Goal: Book appointment/travel/reservation

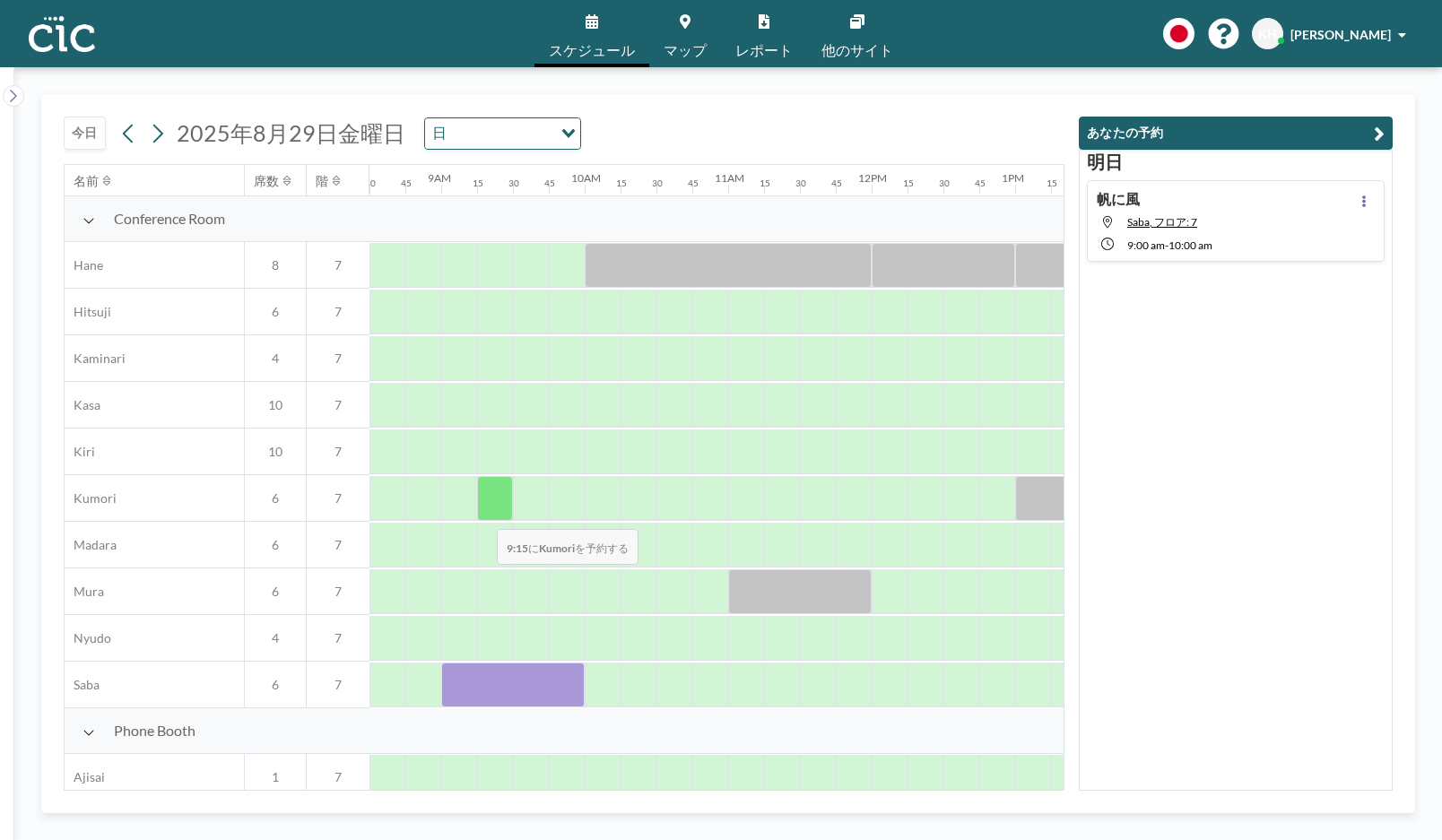
scroll to position [4, 1220]
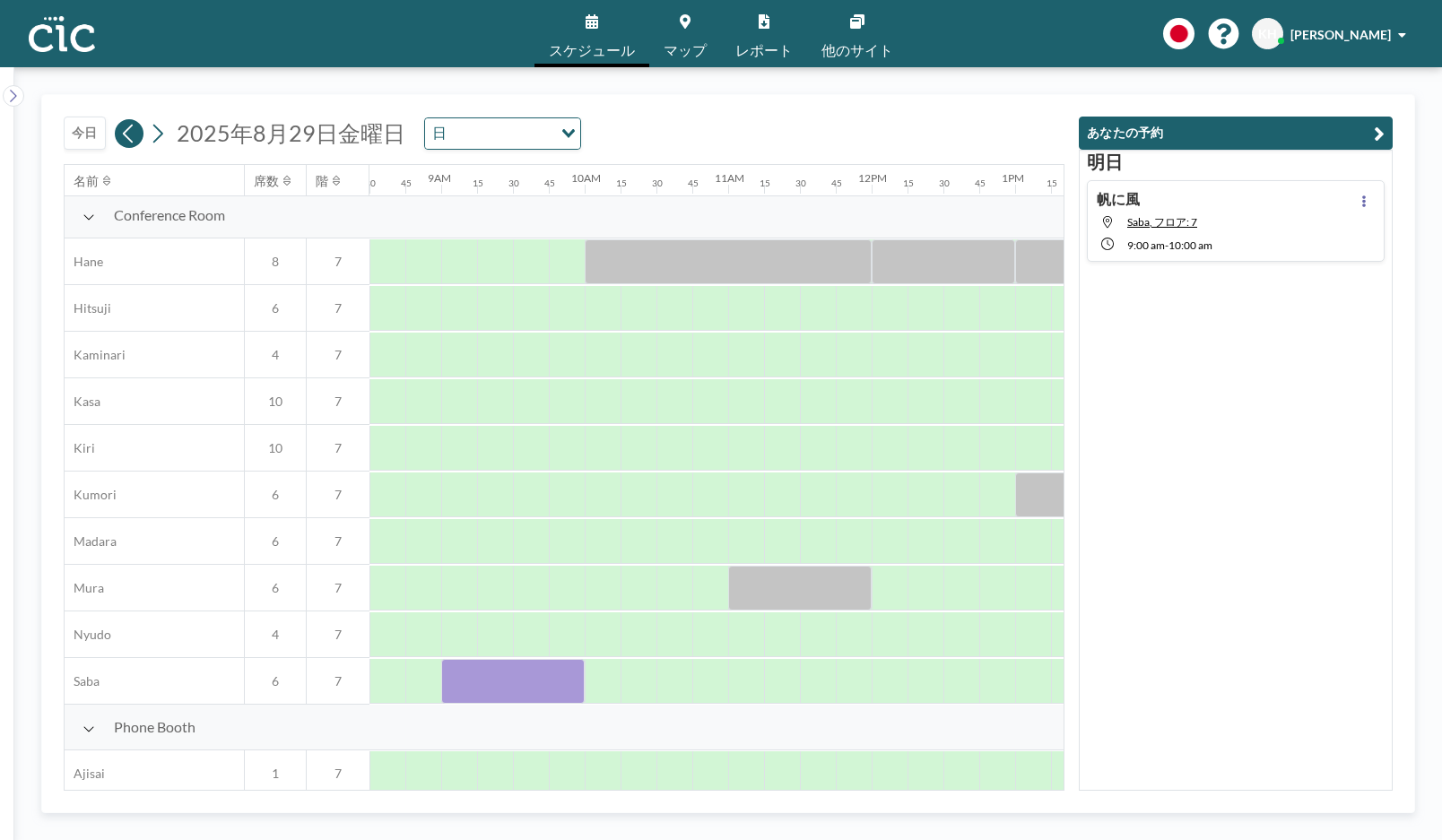
click at [125, 134] on icon at bounding box center [128, 133] width 10 height 19
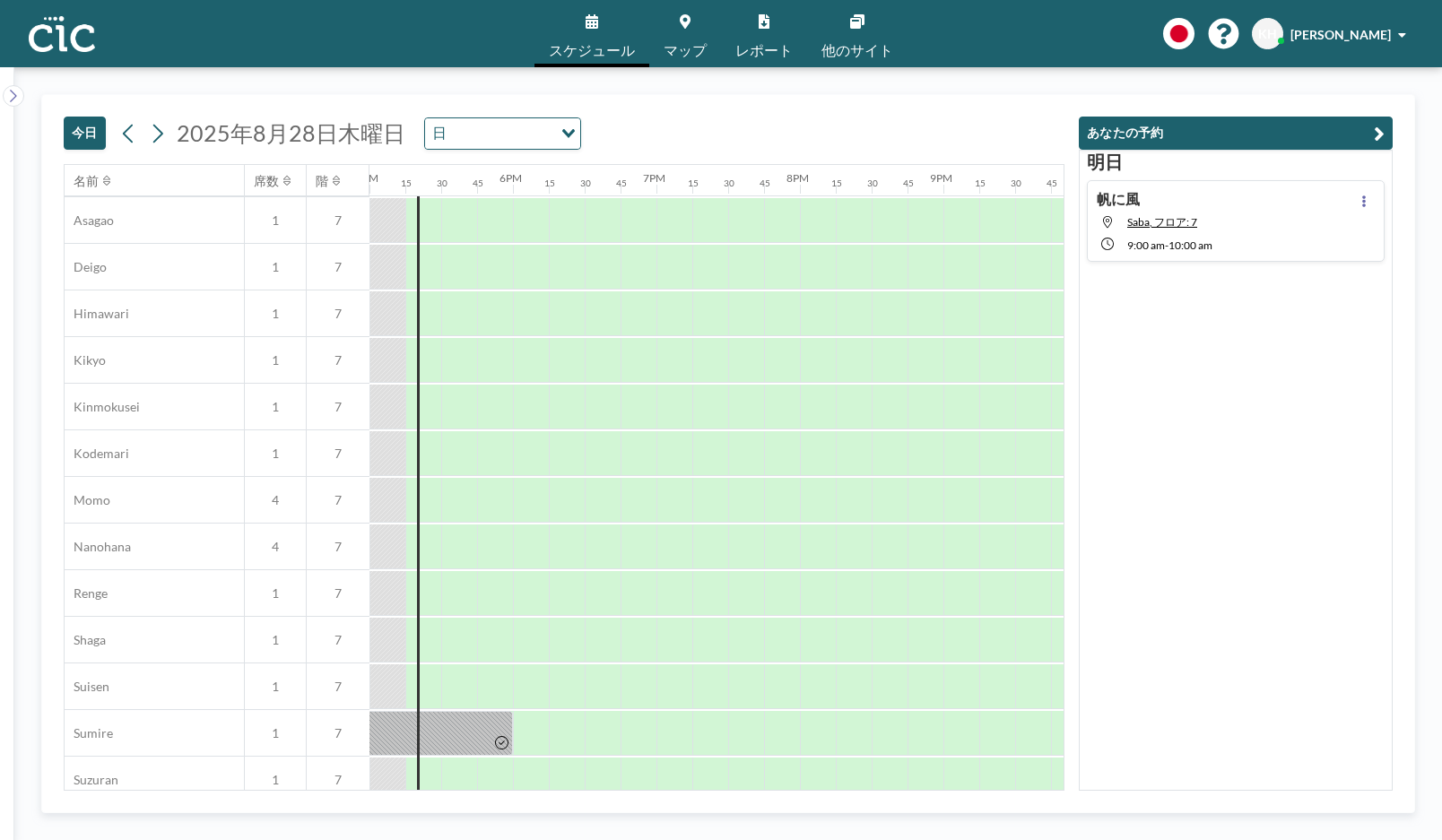
scroll to position [766, 2440]
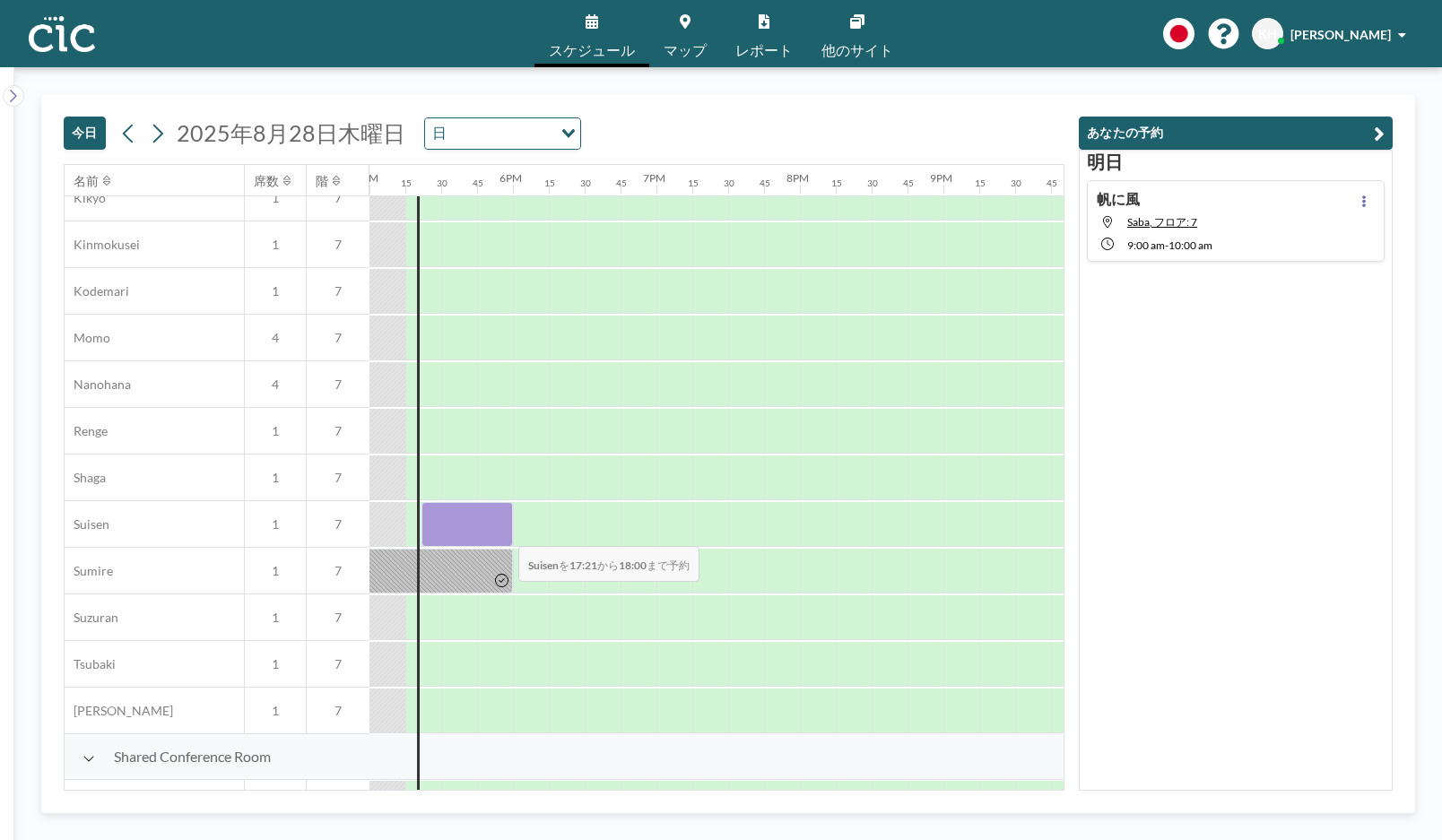
drag, startPoint x: 428, startPoint y: 535, endPoint x: 504, endPoint y: 535, distance: 76.0
click at [504, 535] on div at bounding box center [467, 524] width 91 height 45
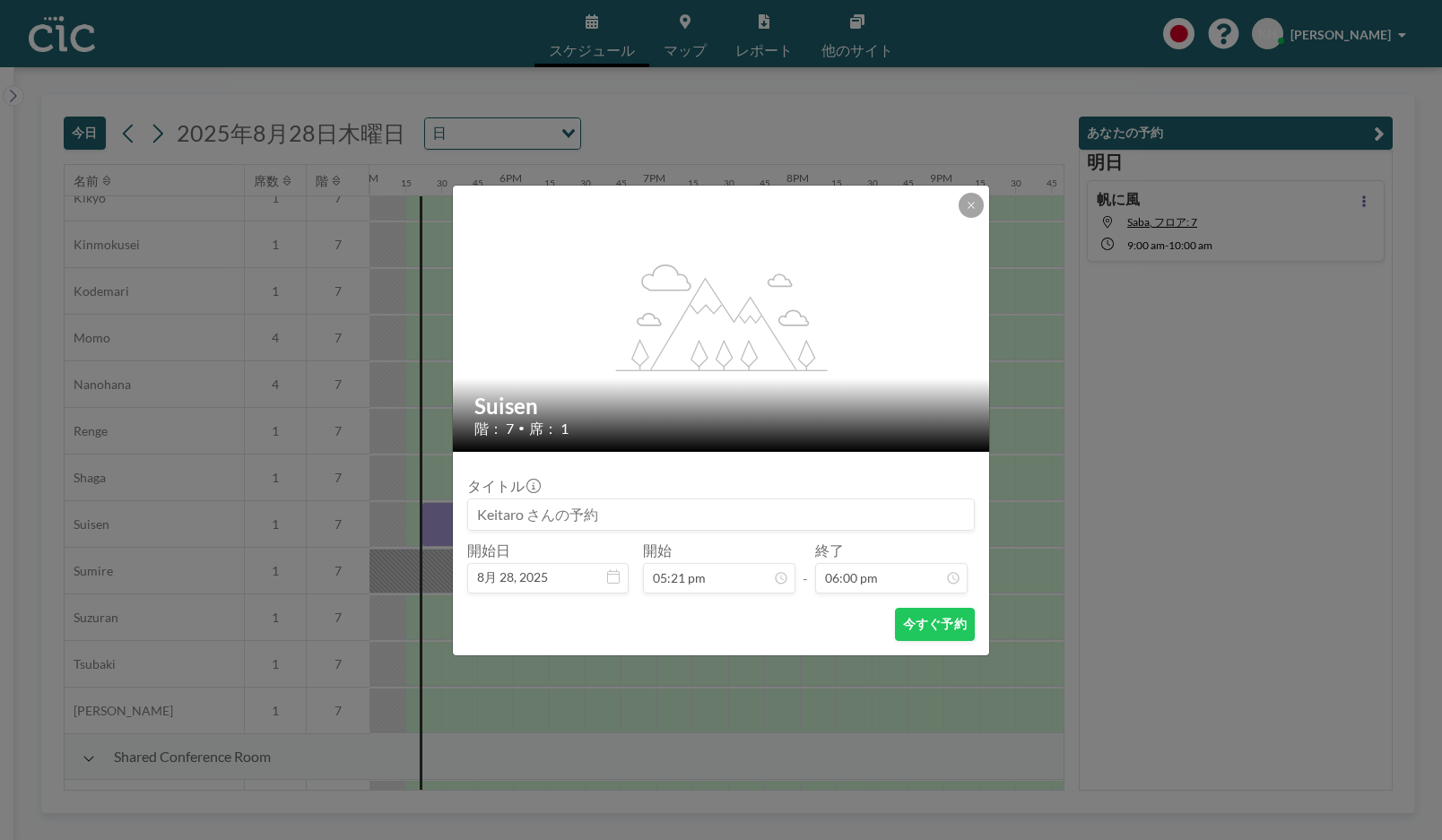
click at [578, 504] on input at bounding box center [721, 515] width 505 height 30
click at [960, 623] on button "今すぐ予約" at bounding box center [935, 624] width 80 height 33
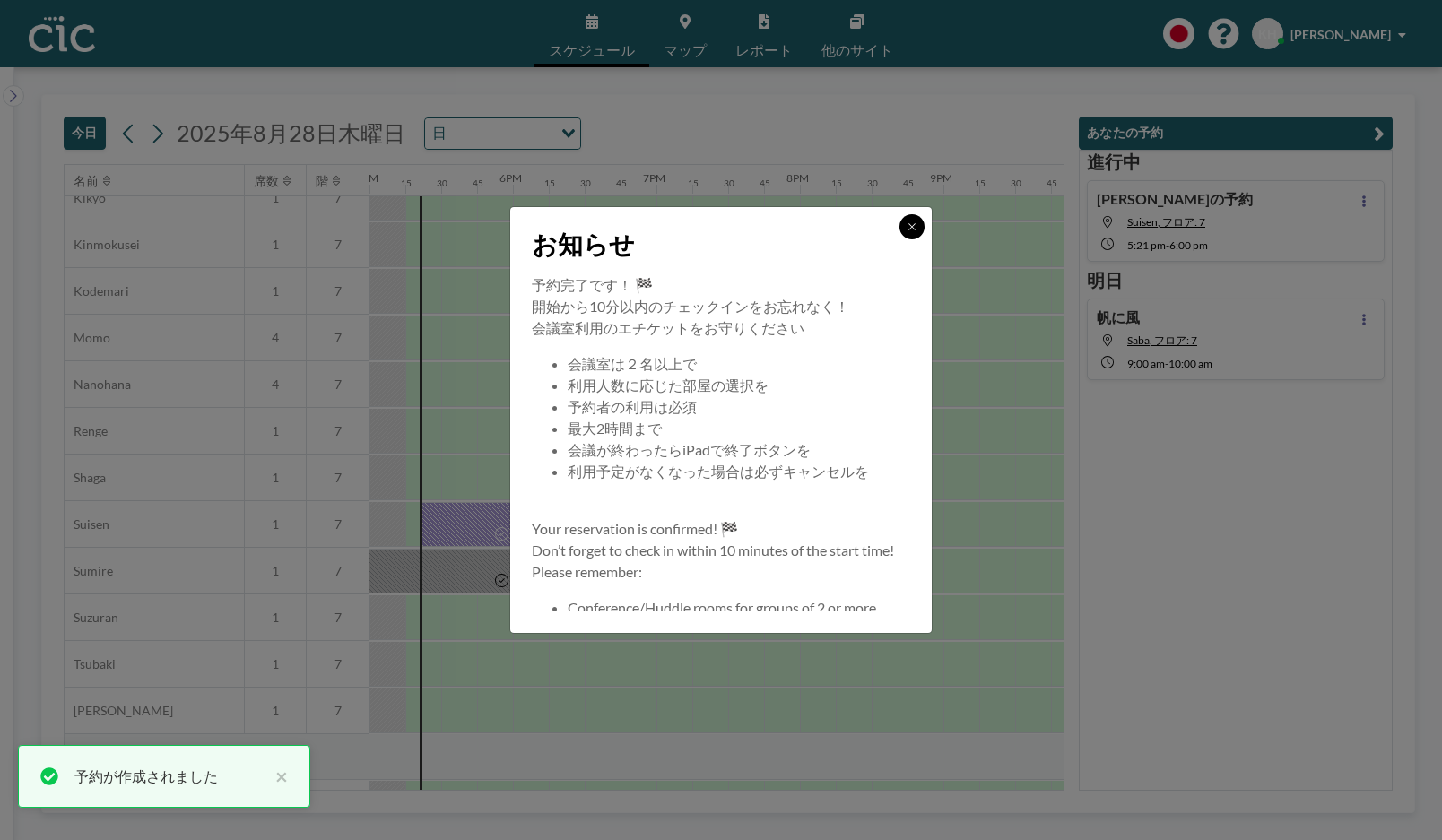
click at [910, 215] on button at bounding box center [912, 226] width 25 height 25
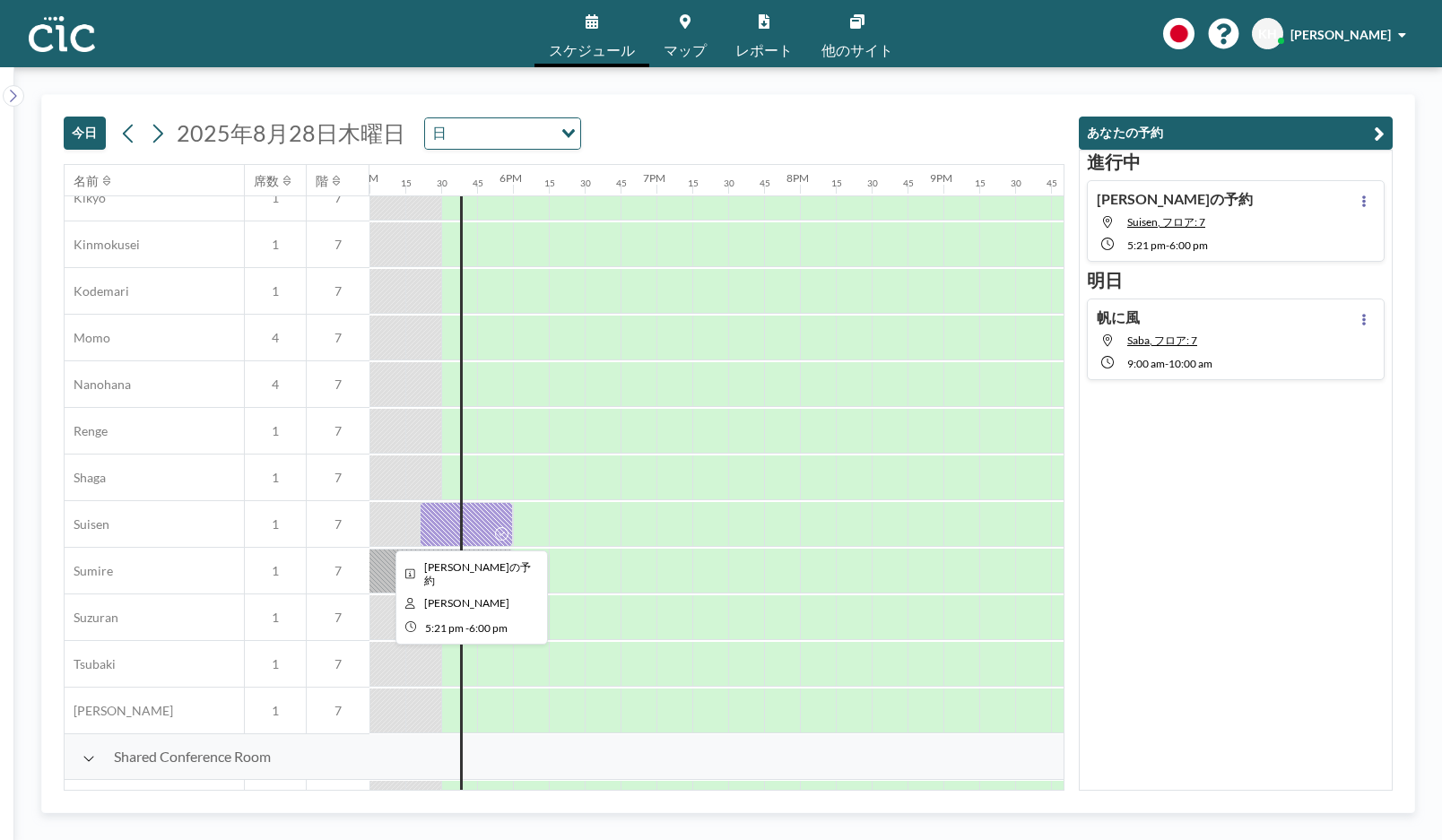
click at [489, 522] on div at bounding box center [466, 524] width 93 height 45
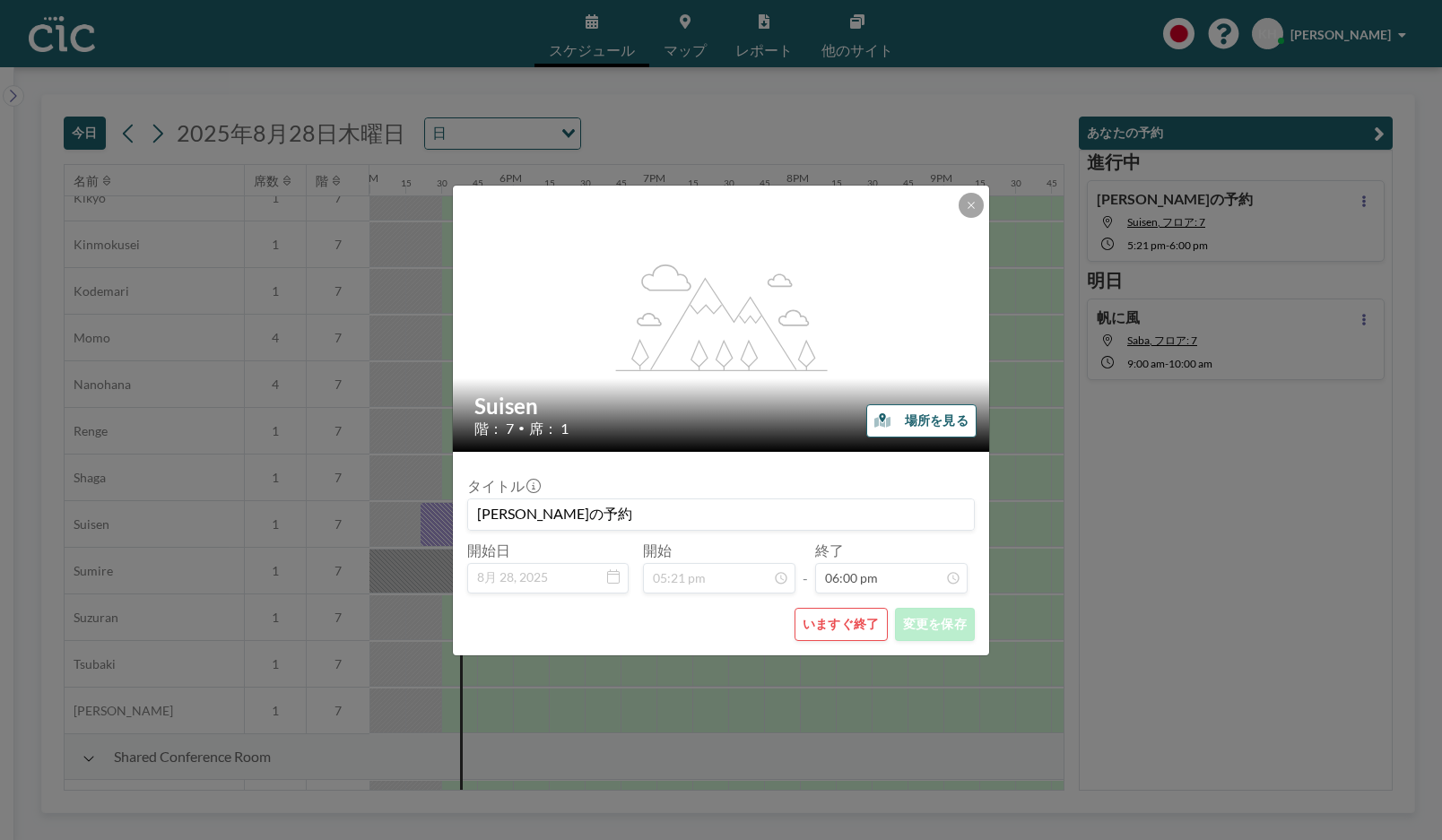
click at [489, 522] on input "[PERSON_NAME]の予約" at bounding box center [721, 515] width 505 height 30
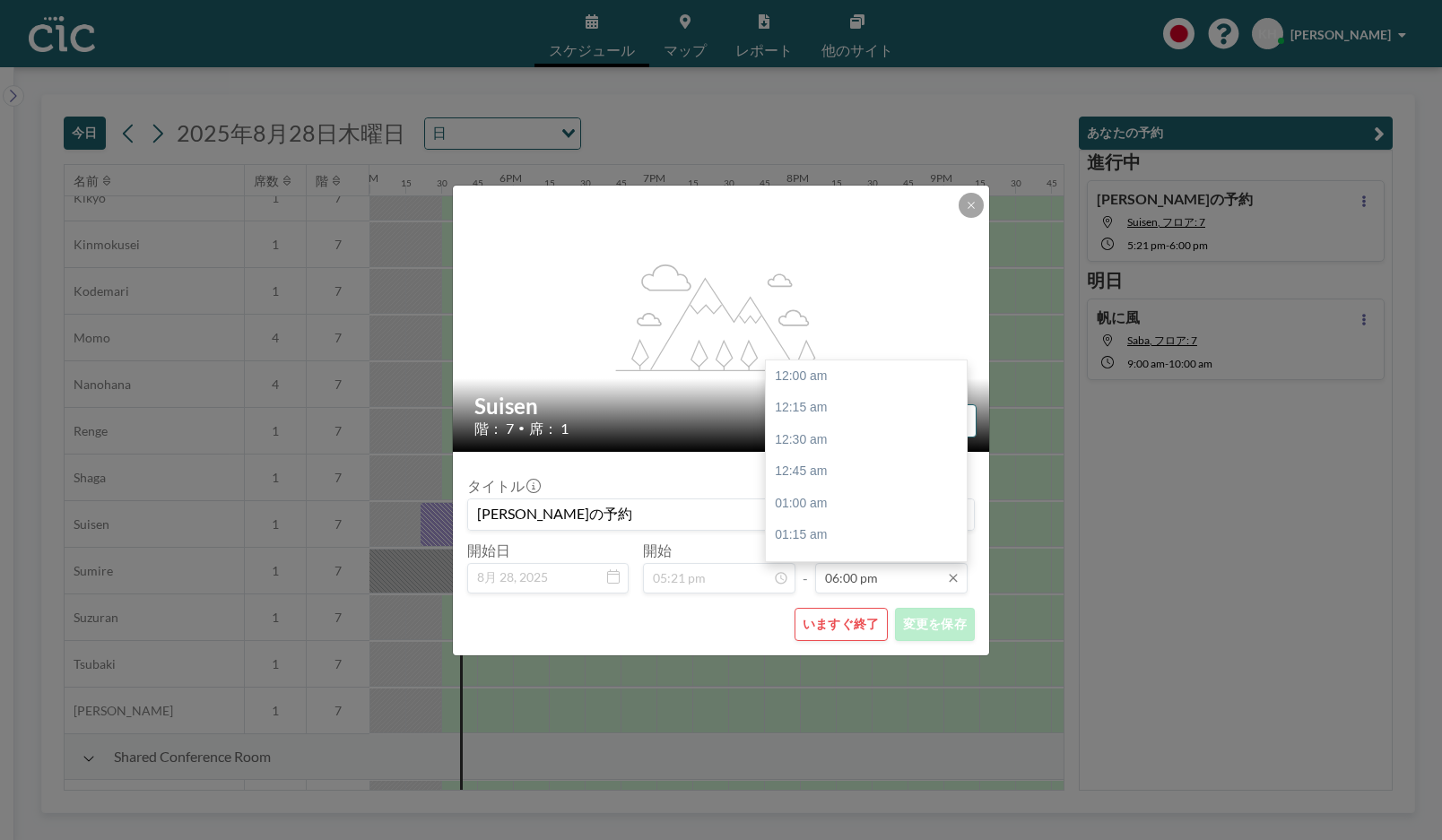
scroll to position [2297, 0]
click at [849, 578] on input "06:00 pm" at bounding box center [892, 578] width 152 height 30
click at [844, 479] on div "06:45 pm" at bounding box center [866, 472] width 201 height 32
type input "06:45 pm"
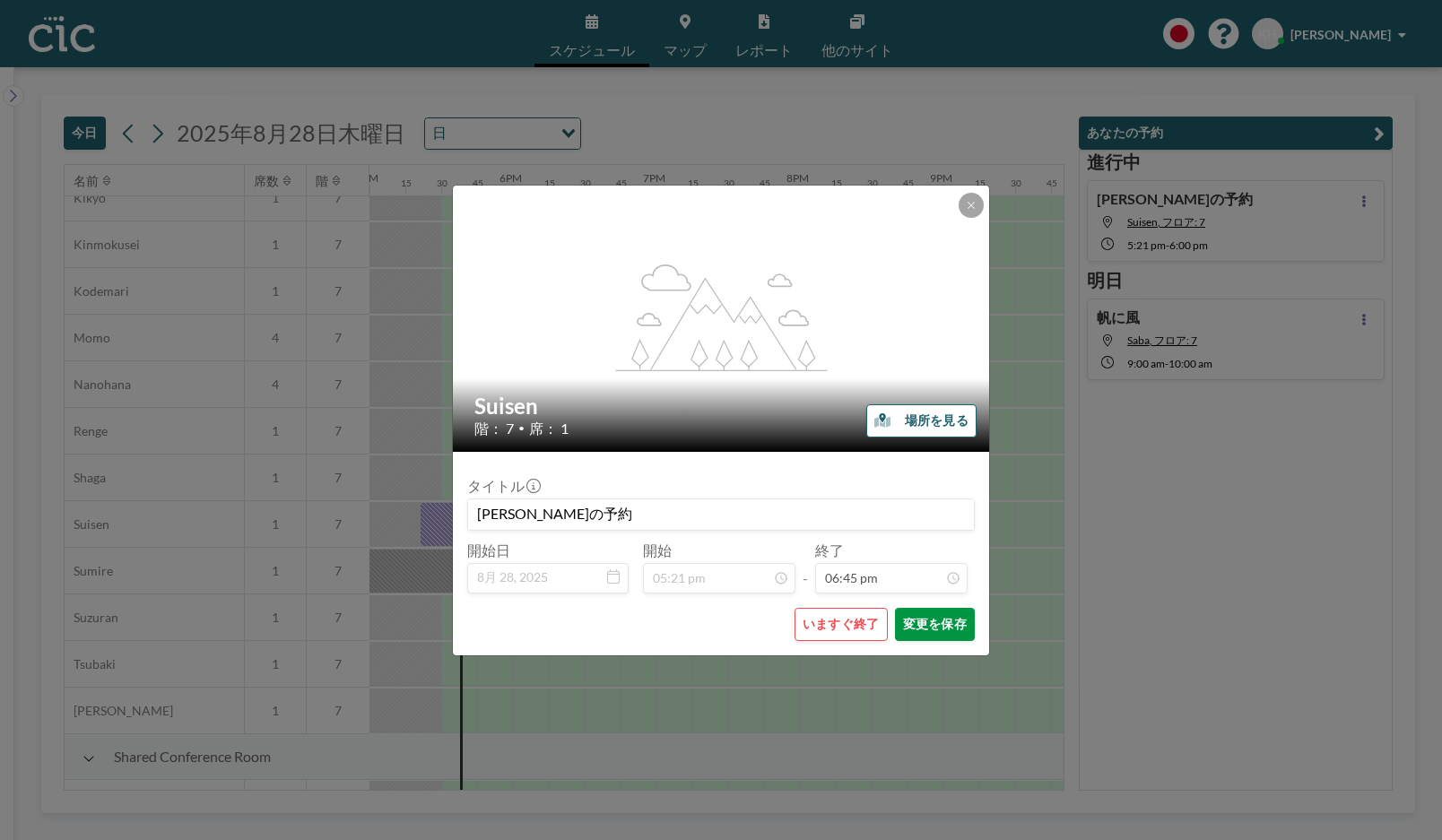
click at [918, 620] on button "変更を保存" at bounding box center [935, 624] width 80 height 33
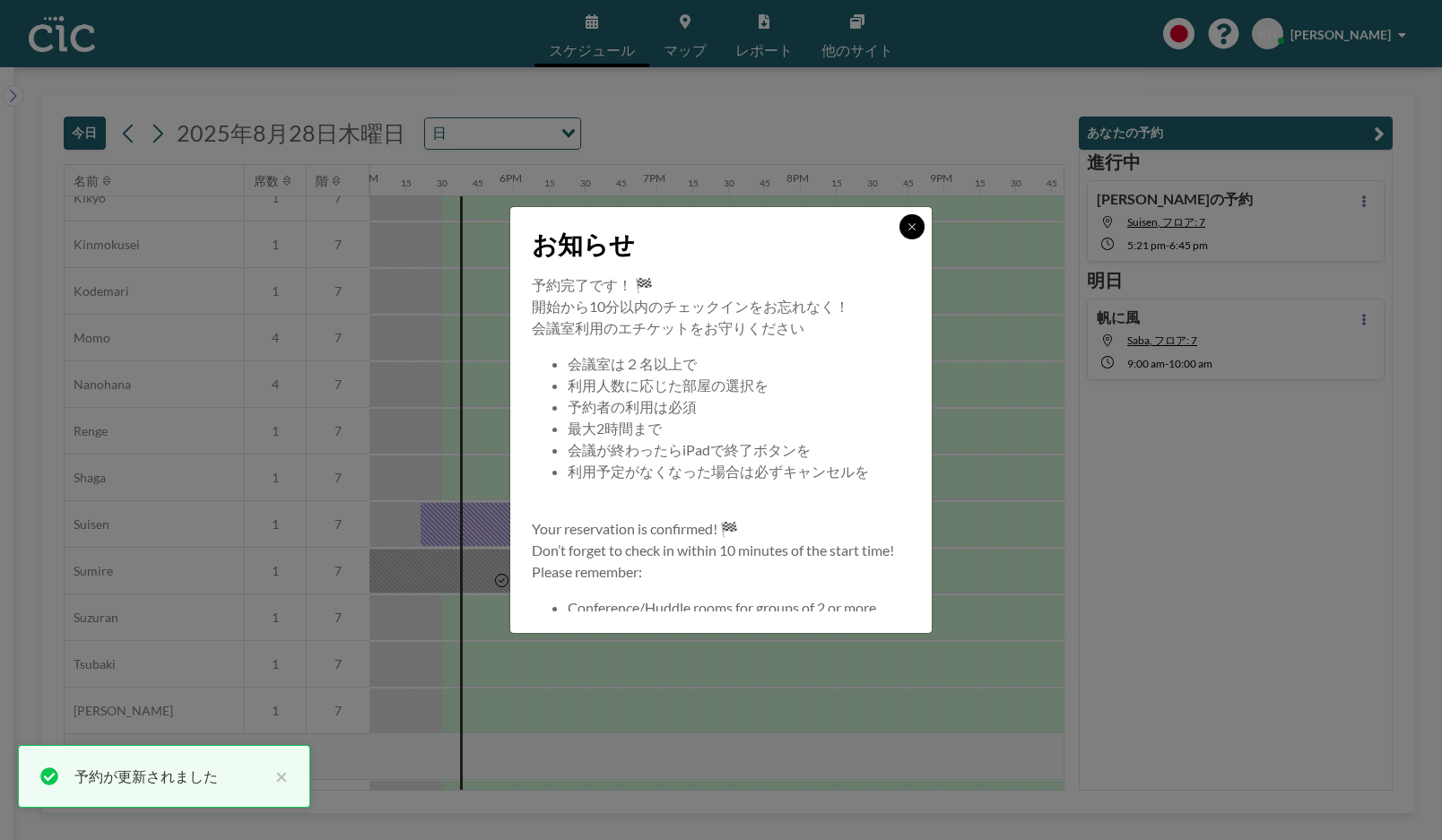
click at [909, 224] on icon at bounding box center [912, 226] width 7 height 7
